Goal: Task Accomplishment & Management: Complete application form

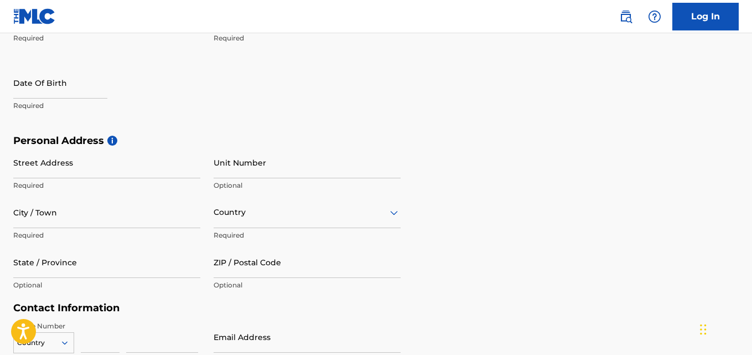
scroll to position [143, 0]
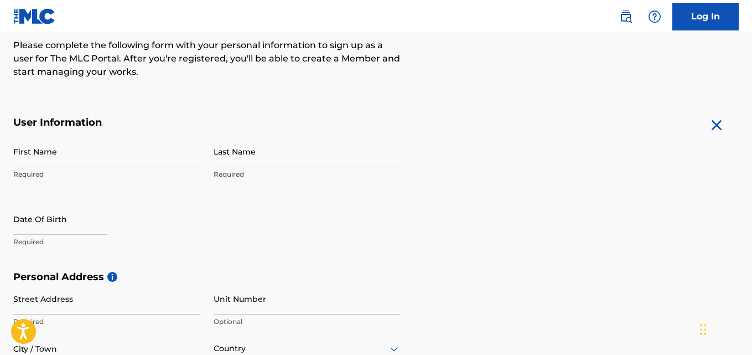
click at [150, 153] on input "First Name" at bounding box center [106, 152] width 187 height 32
type input "Bright"
type input "Young"
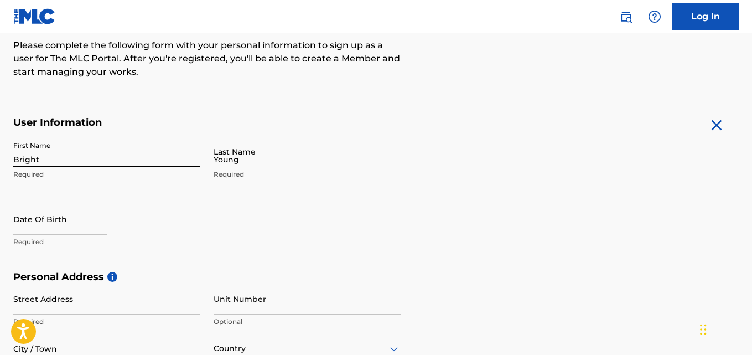
type input "[STREET_ADDRESS][PERSON_NAME]"
type input "Agege"
type input "[GEOGRAPHIC_DATA]"
type input "100283"
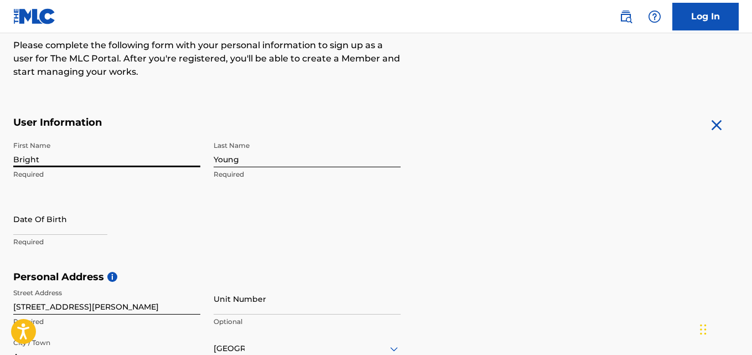
scroll to position [178, 0]
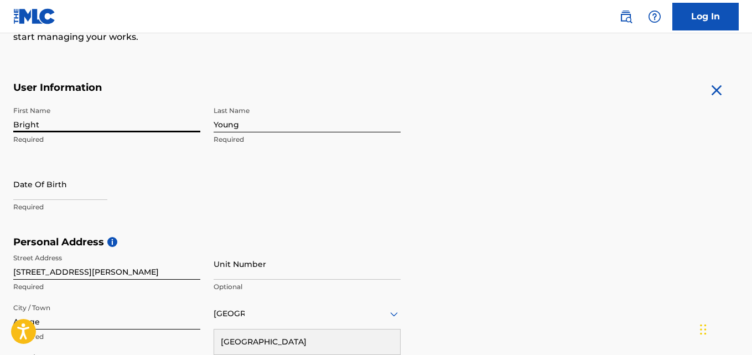
click at [91, 195] on input "text" at bounding box center [60, 184] width 94 height 32
select select "7"
select select "2025"
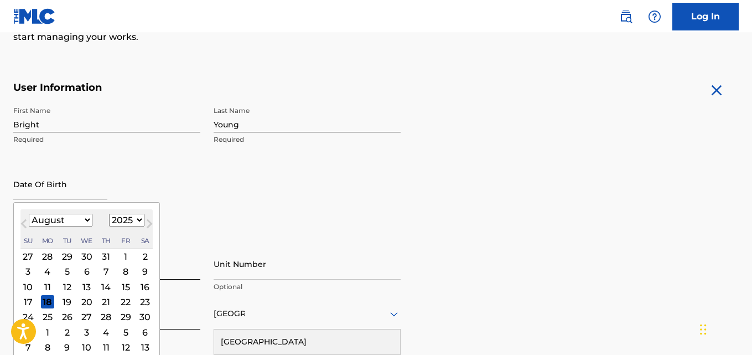
click at [80, 222] on select "January February March April May June July August September October November De…" at bounding box center [61, 220] width 64 height 13
select select "6"
click at [29, 214] on select "January February March April May June July August September October November De…" at bounding box center [61, 220] width 64 height 13
click at [72, 314] on div "29" at bounding box center [66, 316] width 13 height 13
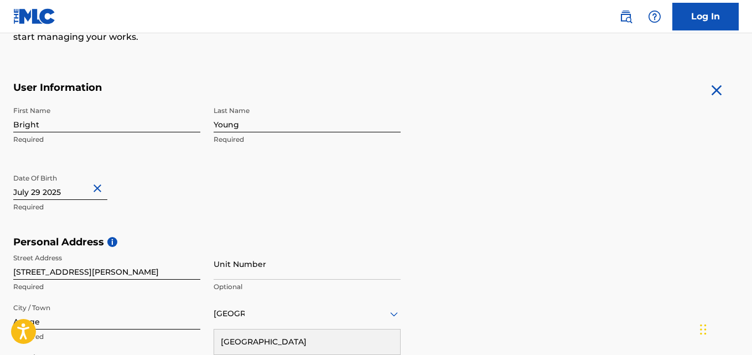
click at [89, 188] on input "text" at bounding box center [60, 184] width 94 height 32
select select "6"
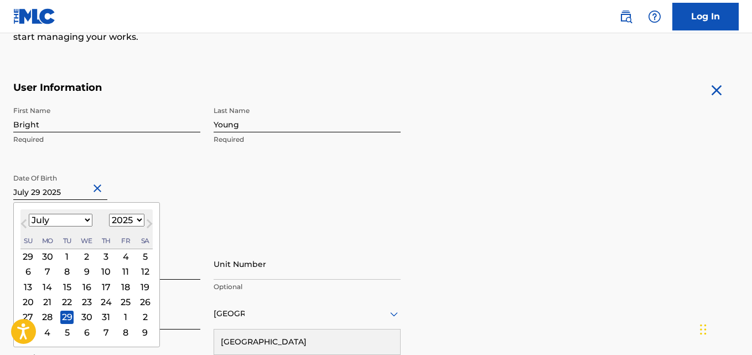
click at [111, 220] on select "1900 1901 1902 1903 1904 1905 1906 1907 1908 1909 1910 1911 1912 1913 1914 1915…" at bounding box center [126, 220] width 35 height 13
select select "2005"
click at [109, 214] on select "1900 1901 1902 1903 1904 1905 1906 1907 1908 1909 1910 1911 1912 1913 1914 1915…" at bounding box center [126, 220] width 35 height 13
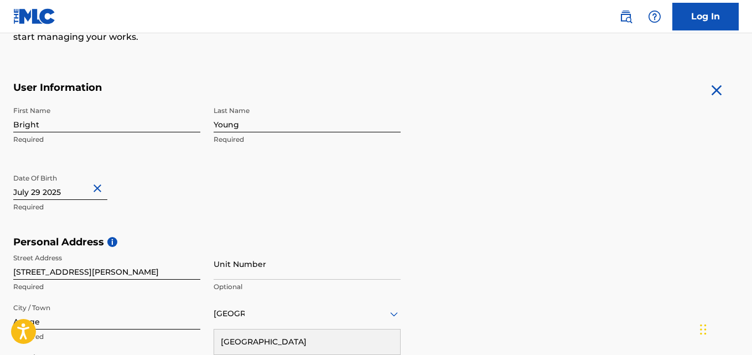
click at [491, 182] on form "User Information First Name Bright Required Last Name [PERSON_NAME] Required Da…" at bounding box center [375, 326] width 725 height 491
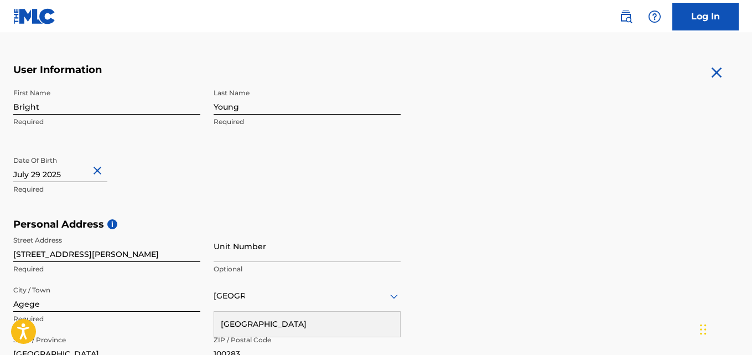
scroll to position [209, 0]
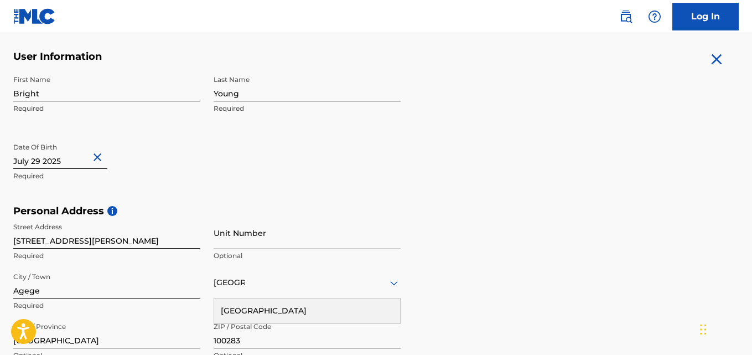
select select "6"
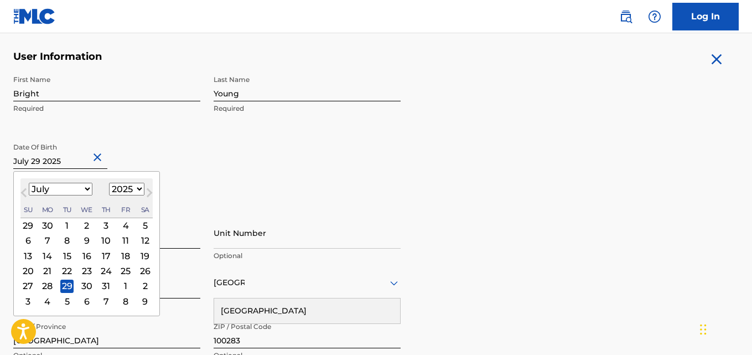
click at [86, 166] on input "text" at bounding box center [60, 153] width 94 height 32
click at [118, 191] on select "1900 1901 1902 1903 1904 1905 1906 1907 1908 1909 1910 1911 1912 1913 1914 1915…" at bounding box center [126, 189] width 35 height 13
select select "2005"
click at [109, 183] on select "1900 1901 1902 1903 1904 1905 1906 1907 1908 1909 1910 1911 1912 1913 1914 1915…" at bounding box center [126, 189] width 35 height 13
click at [124, 286] on div "29" at bounding box center [125, 285] width 13 height 13
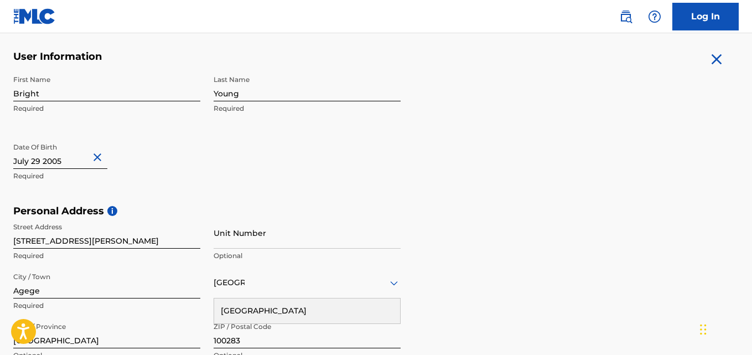
click at [751, 152] on div "The MLC uses identity verification before a user is registered to comply with K…" at bounding box center [376, 220] width 752 height 642
drag, startPoint x: 751, startPoint y: 151, endPoint x: 747, endPoint y: 170, distance: 19.3
click at [747, 170] on div "The MLC uses identity verification before a user is registered to comply with K…" at bounding box center [376, 220] width 752 height 642
click at [682, 175] on form "User Information First Name Bright Required Last Name [PERSON_NAME] Required Da…" at bounding box center [375, 295] width 725 height 491
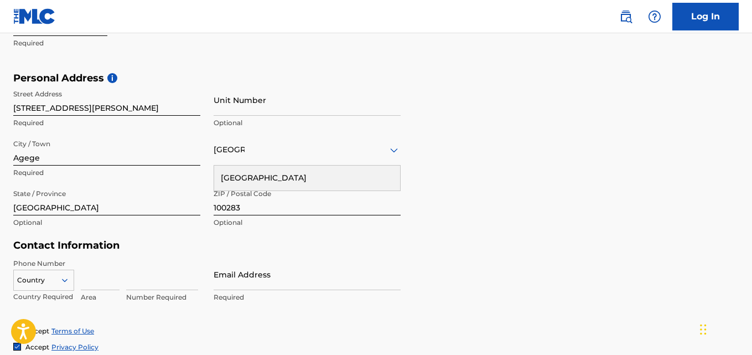
scroll to position [364, 0]
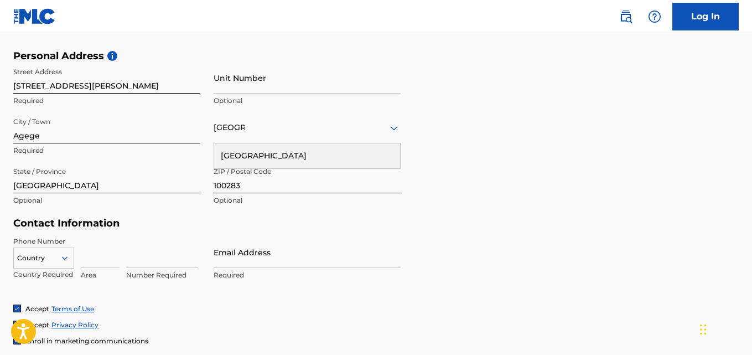
click at [334, 129] on div "[GEOGRAPHIC_DATA]" at bounding box center [307, 128] width 187 height 14
click at [333, 146] on div "[GEOGRAPHIC_DATA]" at bounding box center [307, 155] width 186 height 25
click at [38, 257] on div "Country" at bounding box center [43, 255] width 61 height 17
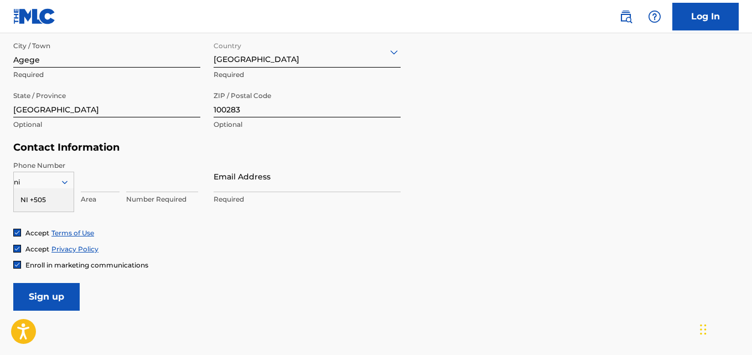
type input "nig"
click at [43, 179] on div "nig" at bounding box center [44, 182] width 60 height 12
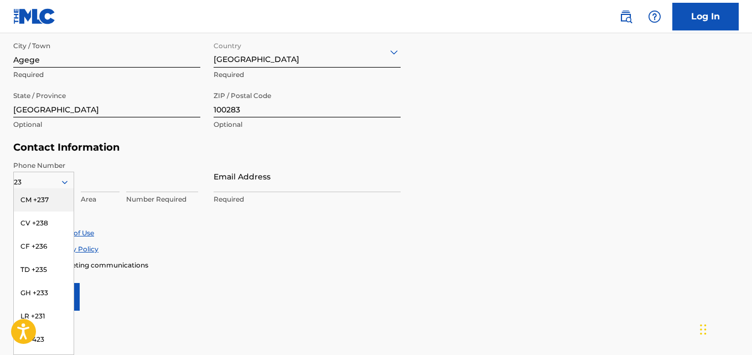
type input "234"
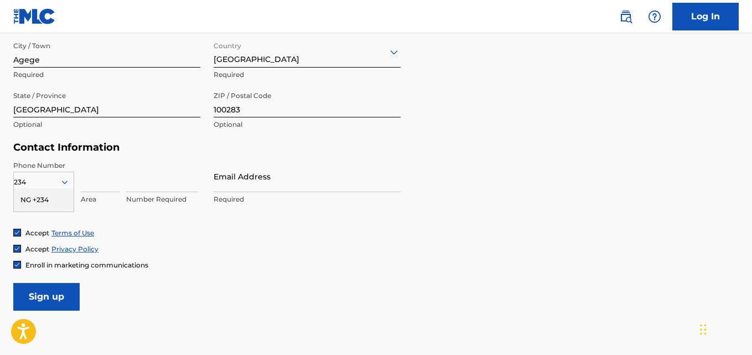
click at [46, 198] on div "NG +234" at bounding box center [44, 199] width 60 height 23
click at [100, 181] on input at bounding box center [100, 176] width 39 height 32
click at [139, 185] on input at bounding box center [162, 176] width 72 height 32
type input "9026496006"
click at [228, 187] on input "Email Address" at bounding box center [307, 176] width 187 height 32
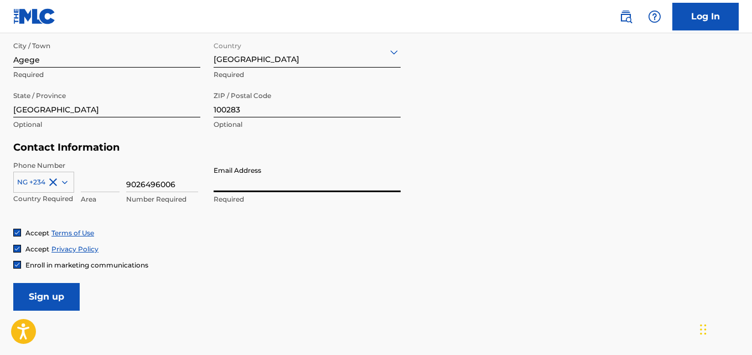
type input "[EMAIL_ADDRESS][DOMAIN_NAME]"
click at [58, 298] on input "Sign up" at bounding box center [46, 297] width 66 height 28
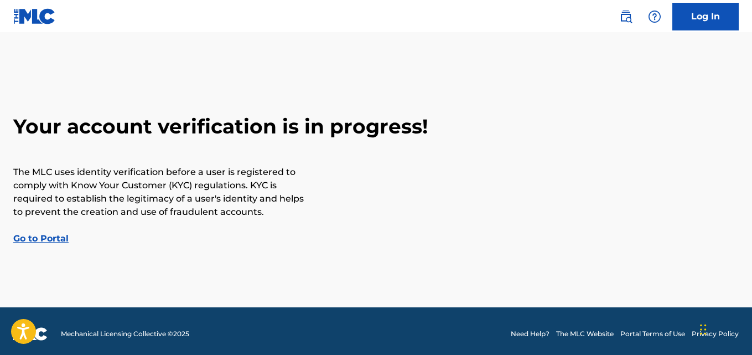
click at [47, 236] on link "Go to Portal" at bounding box center [40, 238] width 55 height 11
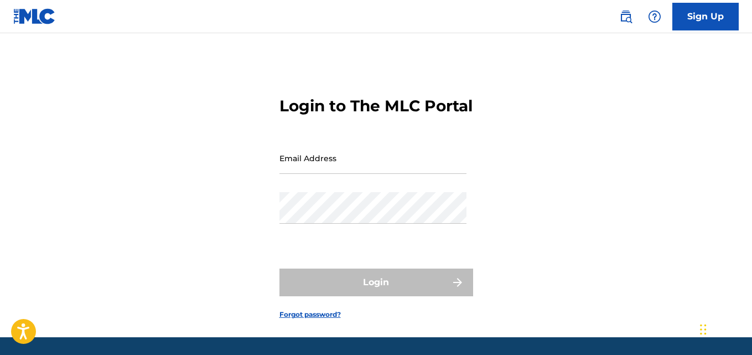
click at [356, 172] on input "Email Address" at bounding box center [372, 158] width 187 height 32
